Goal: Information Seeking & Learning: Check status

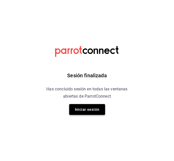
click at [78, 108] on button "Iniciar sesión" at bounding box center [87, 109] width 36 height 11
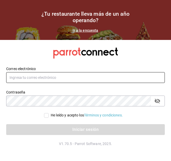
type input "admonmarnecdmx@gmail.com"
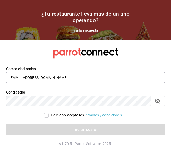
click at [44, 116] on input "He leído y acepto los Términos y condiciones." at bounding box center [46, 115] width 5 height 5
checkbox input "true"
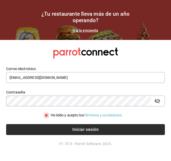
click at [68, 127] on button "Iniciar sesión" at bounding box center [85, 129] width 158 height 11
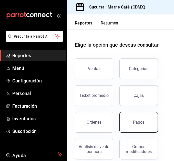
click at [139, 123] on div "Pagos" at bounding box center [139, 121] width 12 height 5
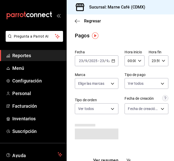
click at [24, 55] on span "Reportes" at bounding box center [37, 55] width 50 height 7
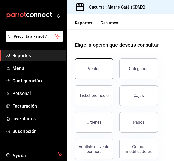
click at [99, 67] on div "Ventas" at bounding box center [94, 68] width 13 height 5
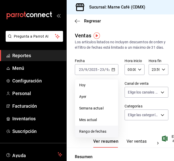
click at [97, 134] on span "Rango de fechas" at bounding box center [96, 130] width 35 height 5
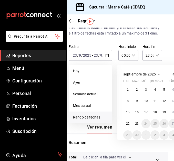
scroll to position [14, 7]
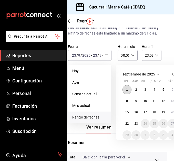
click at [126, 94] on button "1" at bounding box center [127, 89] width 9 height 9
click at [135, 125] on abbr "23" at bounding box center [136, 124] width 3 height 4
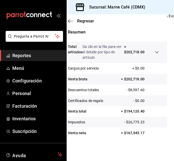
scroll to position [134, 0]
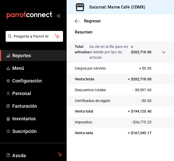
click at [22, 55] on span "Reportes" at bounding box center [37, 55] width 50 height 7
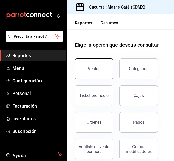
click at [102, 68] on button "Ventas" at bounding box center [94, 68] width 39 height 21
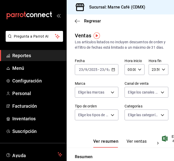
click at [112, 71] on icon "button" at bounding box center [114, 70] width 4 height 4
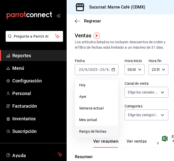
click at [95, 132] on li "Rango de fechas" at bounding box center [96, 131] width 43 height 12
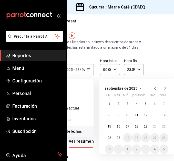
scroll to position [0, 30]
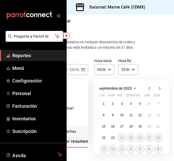
click at [153, 91] on div at bounding box center [155, 88] width 16 height 6
click at [151, 91] on icon "button" at bounding box center [150, 88] width 6 height 6
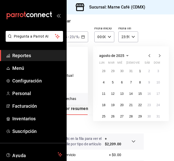
scroll to position [33, 30]
click at [140, 75] on button "1" at bounding box center [140, 70] width 9 height 9
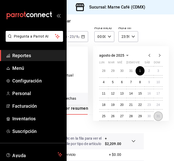
click at [155, 120] on button "31" at bounding box center [158, 115] width 9 height 9
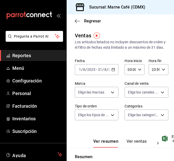
click at [112, 71] on icon "button" at bounding box center [114, 70] width 4 height 4
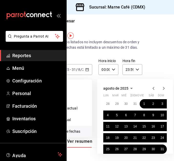
scroll to position [0, 26]
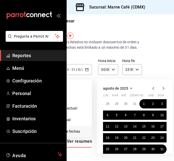
click at [153, 91] on icon "button" at bounding box center [154, 88] width 6 height 6
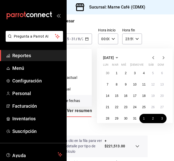
scroll to position [31, 26]
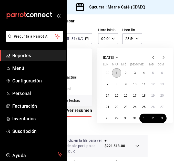
click at [117, 75] on abbr "1" at bounding box center [117, 73] width 2 height 4
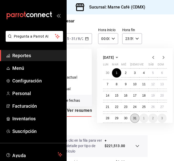
click at [134, 120] on abbr "31" at bounding box center [134, 118] width 3 height 4
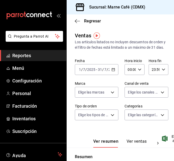
click at [112, 71] on icon "button" at bounding box center [114, 70] width 4 height 4
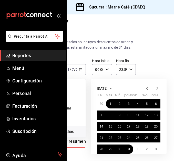
scroll to position [0, 33]
click at [147, 90] on icon "button" at bounding box center [147, 88] width 2 height 3
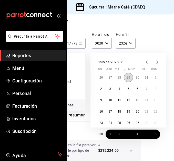
scroll to position [26, 33]
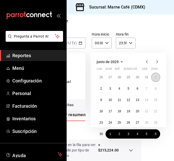
click at [155, 79] on abbr "1" at bounding box center [156, 77] width 2 height 4
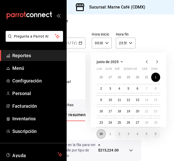
click at [100, 135] on abbr "30" at bounding box center [101, 134] width 3 height 4
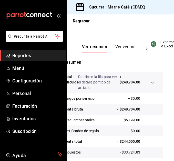
click at [125, 90] on p "+ $249,704.00" at bounding box center [130, 82] width 21 height 16
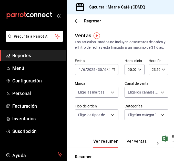
click at [113, 71] on icon "button" at bounding box center [114, 70] width 4 height 4
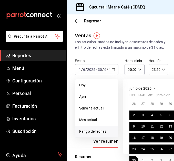
scroll to position [0, 43]
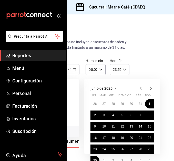
click at [148, 91] on icon "button" at bounding box center [151, 88] width 6 height 6
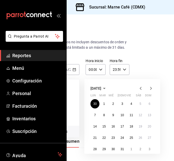
click at [148, 91] on icon "button" at bounding box center [151, 88] width 6 height 6
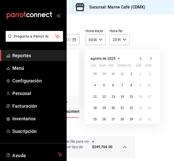
scroll to position [30, 43]
click at [131, 75] on abbr "1" at bounding box center [132, 74] width 2 height 4
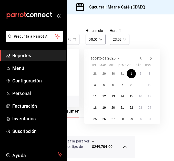
click at [149, 61] on icon "button" at bounding box center [151, 58] width 6 height 6
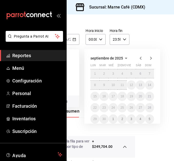
click at [123, 97] on div "1 2 3 4 5 6 7 8 9 10 11 12 13 14 15 16 17 18 19 20 21 22 23 24 25 26 27 28 29 3…" at bounding box center [123, 96] width 64 height 54
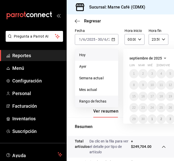
click at [92, 58] on span "Hoy" at bounding box center [96, 54] width 35 height 5
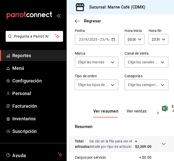
click at [110, 45] on div "[DATE] [DATE] - [DATE] [DATE]" at bounding box center [97, 39] width 44 height 11
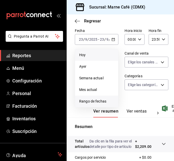
click at [100, 103] on li "Rango de fechas" at bounding box center [96, 101] width 43 height 12
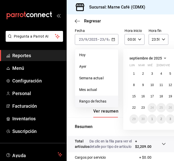
scroll to position [30, 38]
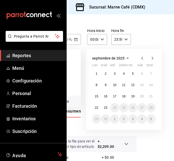
click at [92, 77] on div "[DATE] lun mar mié jue vie sáb dom 1 2 3 4 5 6 7 8 9 10 11 12 13 14 15 16 17 18…" at bounding box center [124, 89] width 76 height 81
click at [96, 78] on button "1" at bounding box center [96, 73] width 9 height 9
click at [106, 109] on abbr "23" at bounding box center [105, 108] width 3 height 4
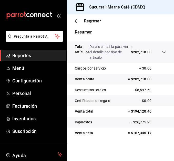
scroll to position [134, 0]
